Goal: Information Seeking & Learning: Understand process/instructions

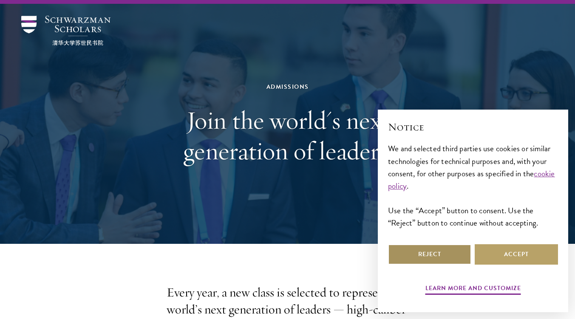
click at [448, 248] on button "Reject" at bounding box center [429, 254] width 83 height 20
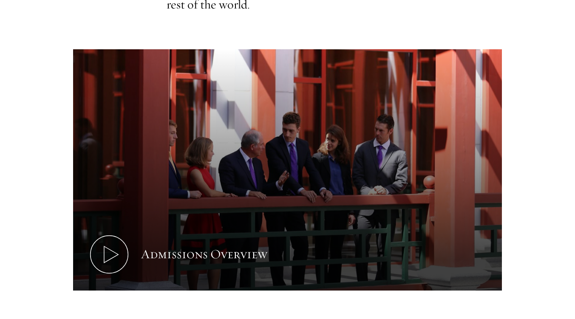
scroll to position [395, 0]
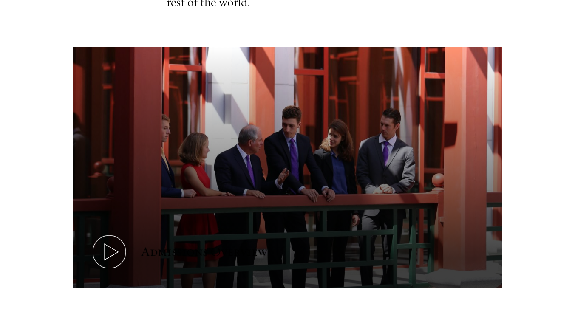
click at [114, 233] on icon at bounding box center [109, 252] width 38 height 38
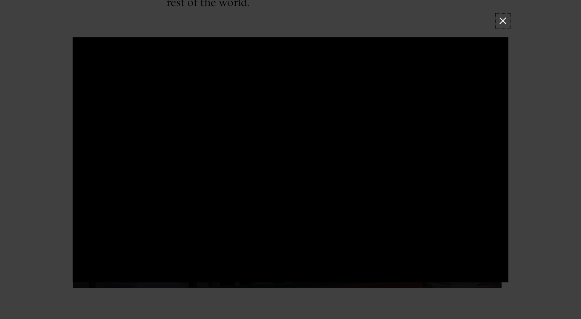
click at [502, 20] on button at bounding box center [502, 20] width 11 height 11
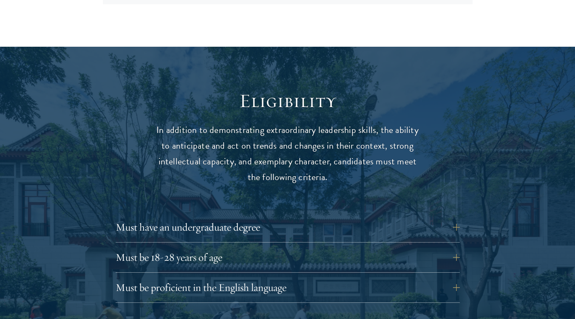
scroll to position [1029, 0]
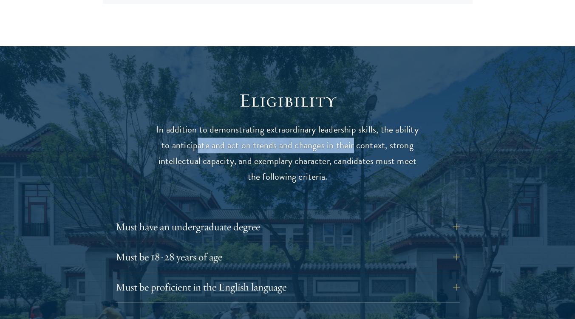
drag, startPoint x: 200, startPoint y: 127, endPoint x: 352, endPoint y: 126, distance: 152.0
click at [352, 126] on p "In addition to demonstrating extraordinary leadership skills, the ability to an…" at bounding box center [287, 153] width 263 height 63
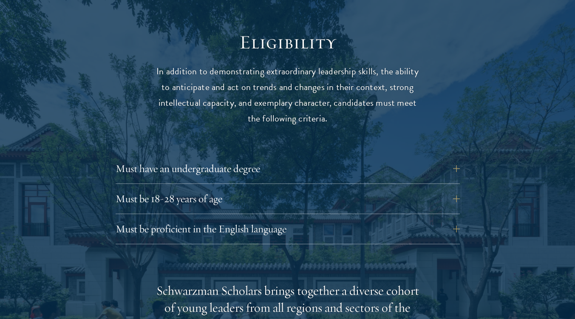
scroll to position [1088, 0]
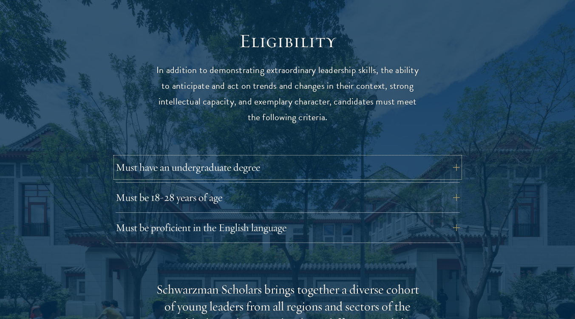
click at [227, 157] on button "Must have an undergraduate degree" at bounding box center [288, 167] width 344 height 20
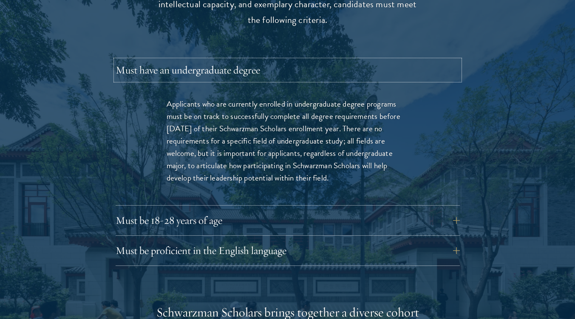
scroll to position [1187, 0]
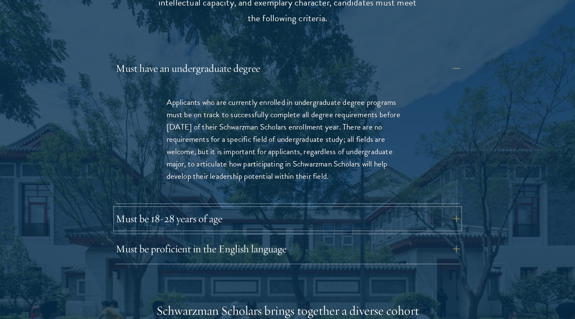
click at [272, 209] on button "Must be 18-28 years of age" at bounding box center [288, 219] width 344 height 20
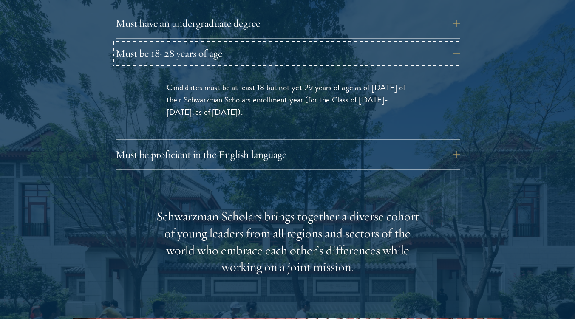
scroll to position [1232, 0]
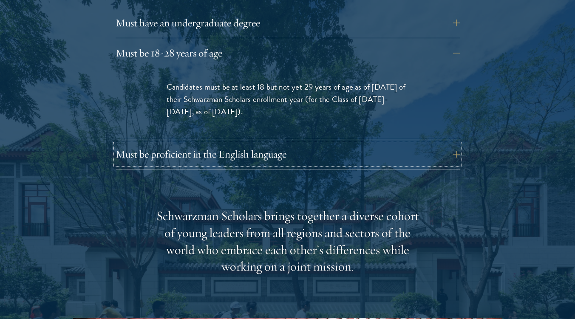
click at [328, 144] on button "Must be proficient in the English language" at bounding box center [288, 154] width 344 height 20
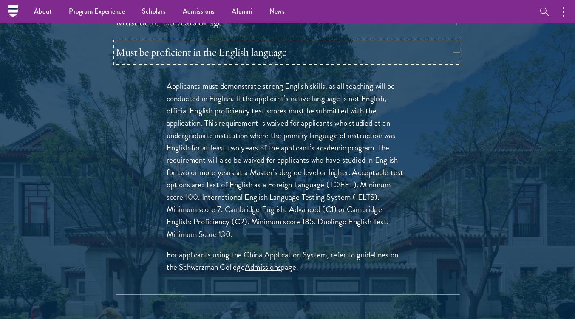
scroll to position [1263, 0]
click at [360, 43] on button "Must be proficient in the English language" at bounding box center [288, 53] width 344 height 20
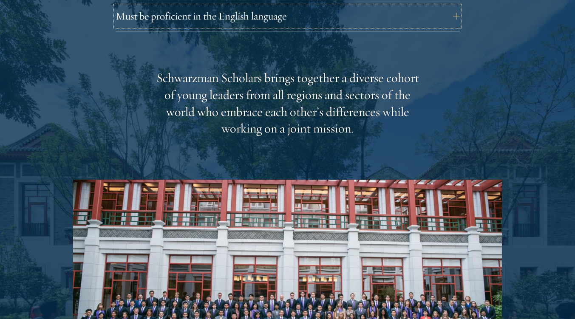
scroll to position [1301, 0]
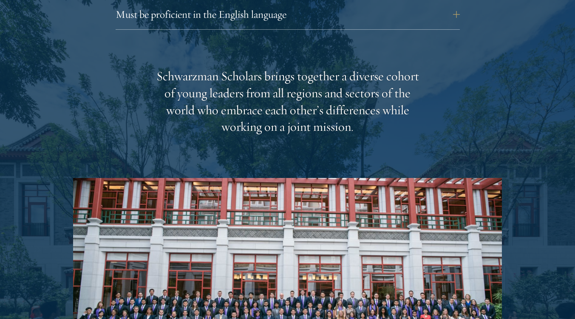
click at [400, 83] on div "Schwarzman Scholars brings together a diverse cohort of young leaders from all …" at bounding box center [287, 102] width 263 height 68
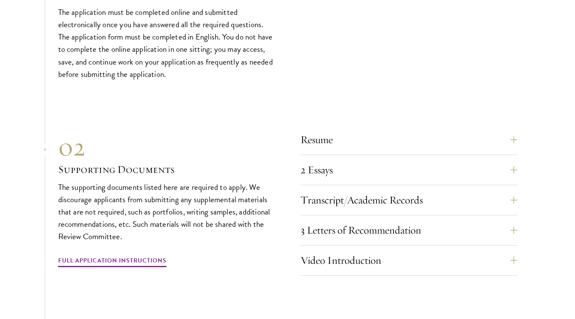
scroll to position [2566, 0]
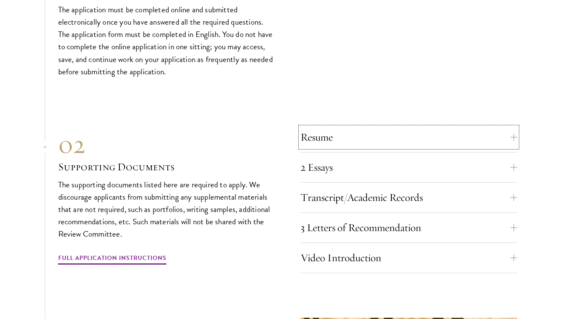
drag, startPoint x: 398, startPoint y: 117, endPoint x: 403, endPoint y: 115, distance: 5.5
click at [403, 127] on button "Resume" at bounding box center [408, 137] width 217 height 20
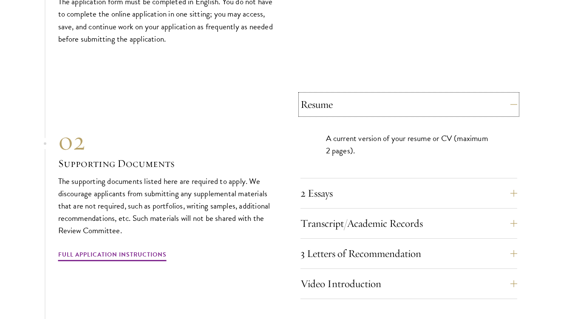
scroll to position [2599, 0]
click at [402, 94] on button "Resume" at bounding box center [408, 104] width 217 height 20
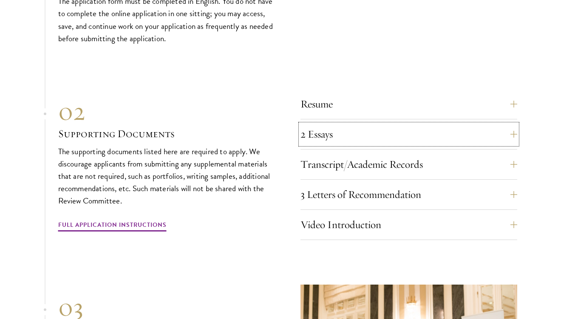
click at [368, 124] on button "2 Essays" at bounding box center [408, 134] width 217 height 20
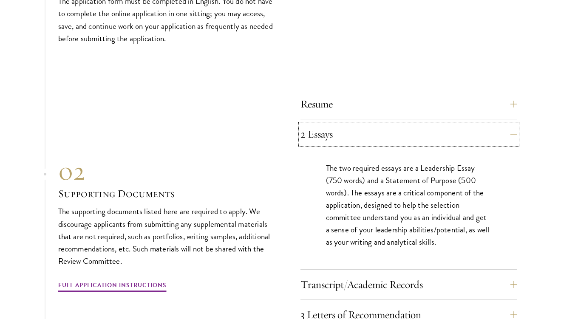
click at [368, 124] on button "2 Essays" at bounding box center [408, 134] width 217 height 20
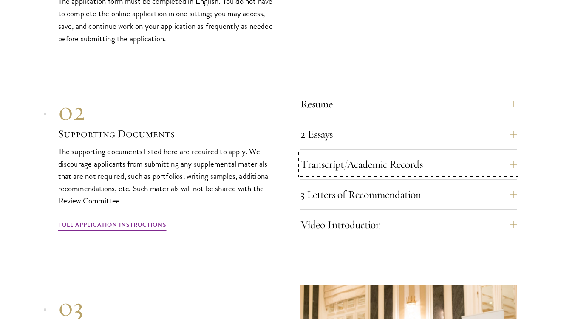
click at [378, 154] on button "Transcript/Academic Records" at bounding box center [408, 164] width 217 height 20
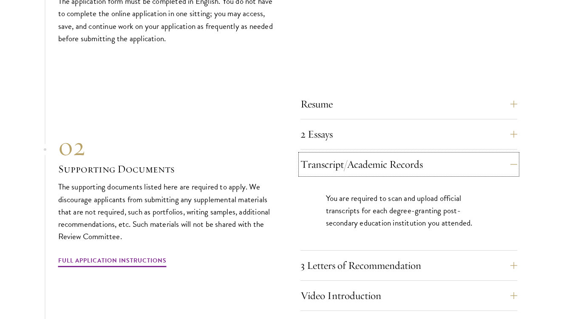
click at [378, 154] on button "Transcript/Academic Records" at bounding box center [408, 164] width 217 height 20
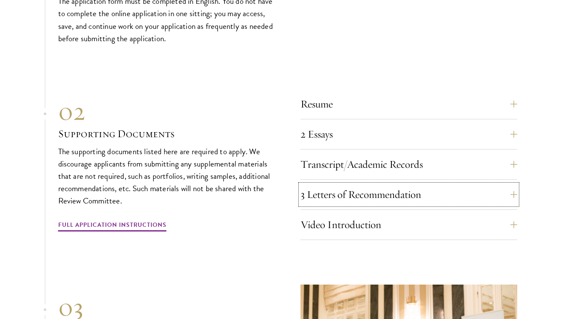
click at [332, 184] on button "3 Letters of Recommendation" at bounding box center [408, 194] width 217 height 20
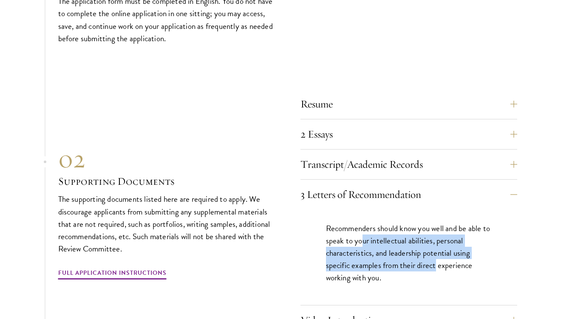
drag, startPoint x: 370, startPoint y: 224, endPoint x: 437, endPoint y: 251, distance: 71.8
click at [437, 251] on p "Recommenders should know you well and be able to speak to your intellectual abi…" at bounding box center [409, 253] width 166 height 62
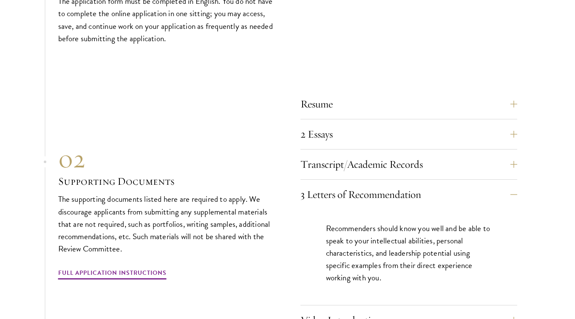
click at [526, 245] on section "01 Online Application 01 Online Application The application must be completed o…" at bounding box center [287, 231] width 575 height 621
click at [420, 184] on button "3 Letters of Recommendation" at bounding box center [408, 194] width 217 height 20
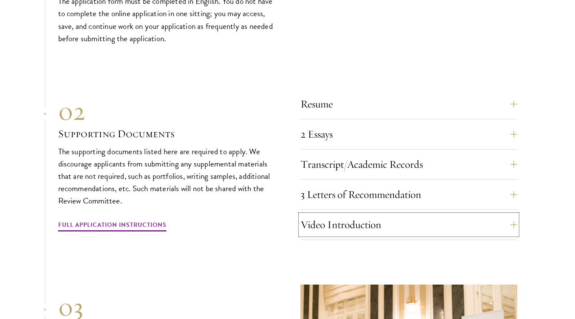
click at [419, 214] on button "Video Introduction" at bounding box center [408, 224] width 217 height 20
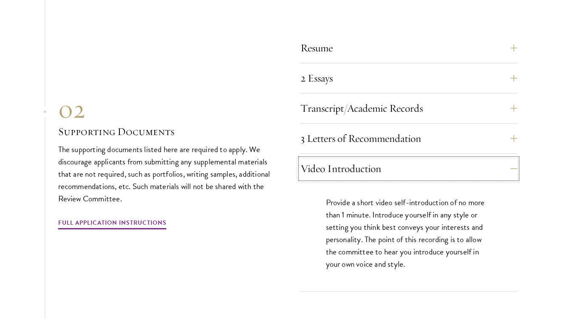
scroll to position [2655, 0]
drag, startPoint x: 375, startPoint y: 183, endPoint x: 450, endPoint y: 183, distance: 74.7
click at [450, 196] on p "Provide a short video self-introduction of no more than 1 minute. Introduce you…" at bounding box center [409, 233] width 166 height 74
drag, startPoint x: 342, startPoint y: 196, endPoint x: 479, endPoint y: 195, distance: 137.2
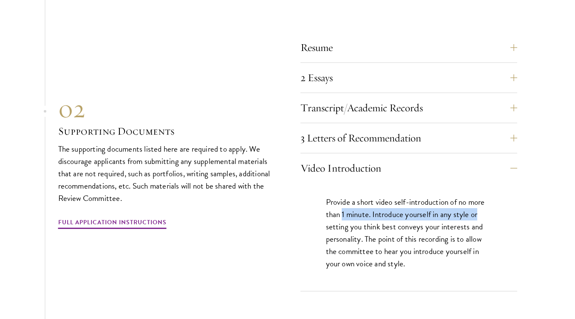
click at [479, 196] on p "Provide a short video self-introduction of no more than 1 minute. Introduce you…" at bounding box center [409, 233] width 166 height 74
click at [397, 158] on button "Video Introduction" at bounding box center [408, 168] width 217 height 20
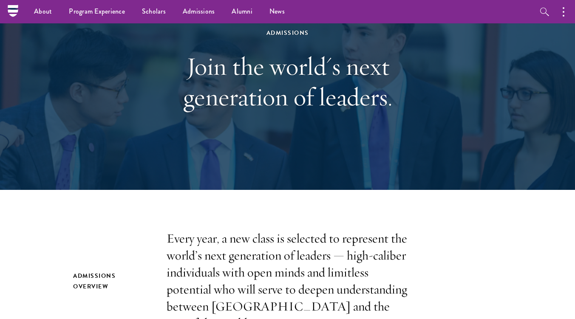
scroll to position [0, 0]
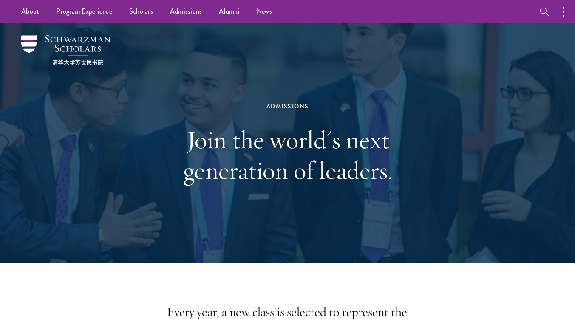
click at [344, 31] on div "Admissions Join the world's next generation of leaders." at bounding box center [287, 143] width 490 height 240
